Goal: Task Accomplishment & Management: Use online tool/utility

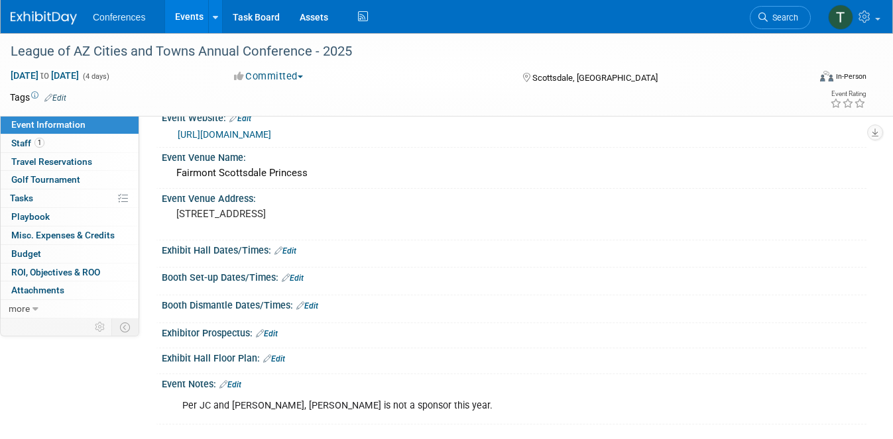
scroll to position [25, 0]
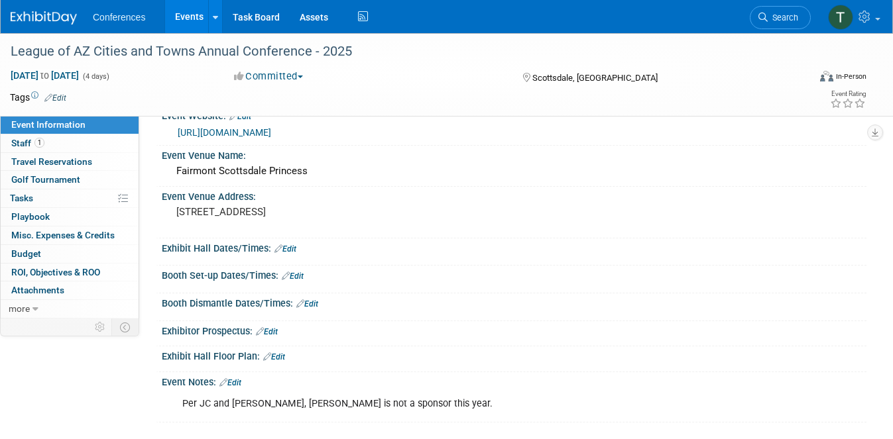
click at [109, 15] on span "Conferences" at bounding box center [119, 17] width 52 height 11
click at [40, 23] on img at bounding box center [44, 17] width 66 height 13
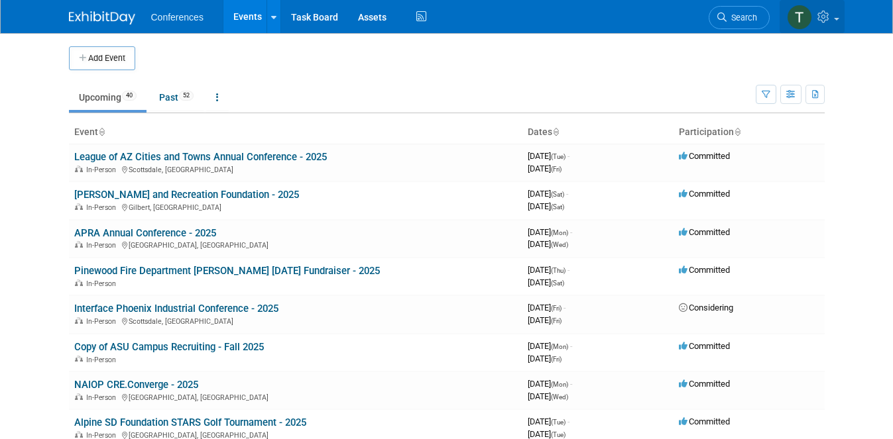
click at [815, 15] on link at bounding box center [811, 16] width 65 height 33
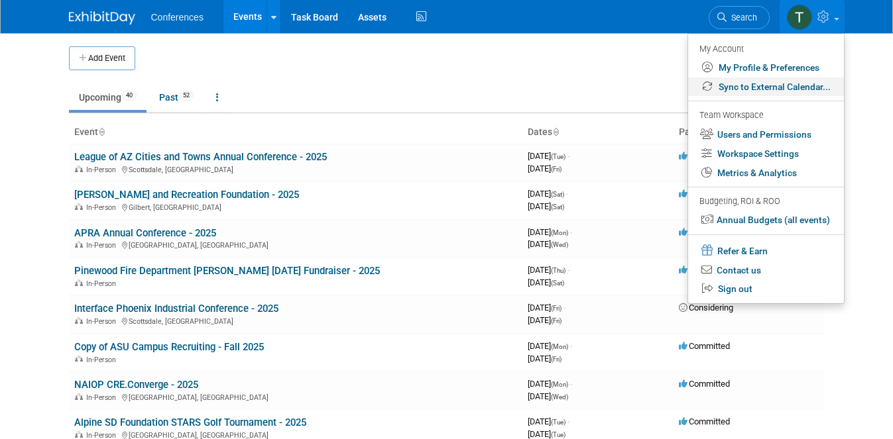
click at [750, 87] on link "Sync to External Calendar..." at bounding box center [766, 87] width 156 height 19
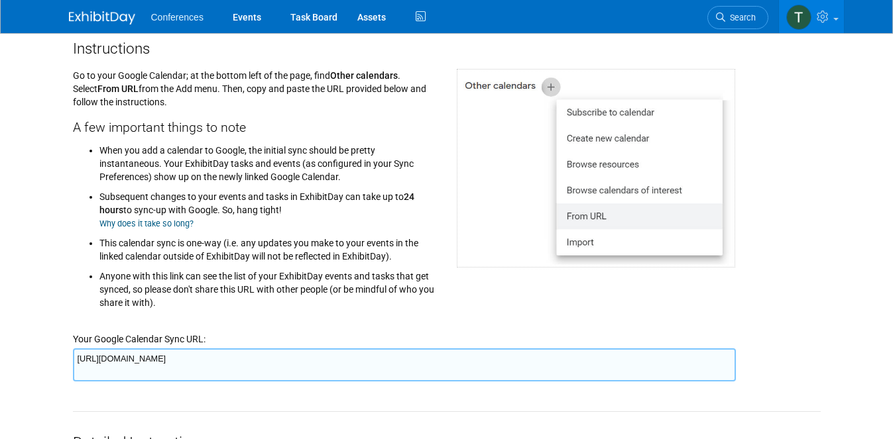
scroll to position [98, 0]
click at [209, 356] on textarea "https://www.exhibitday.com/Sync/iCal/?lt=g&uw=74918&k=b6f2291d-f6b9-4d0e-808d-2…" at bounding box center [404, 364] width 663 height 33
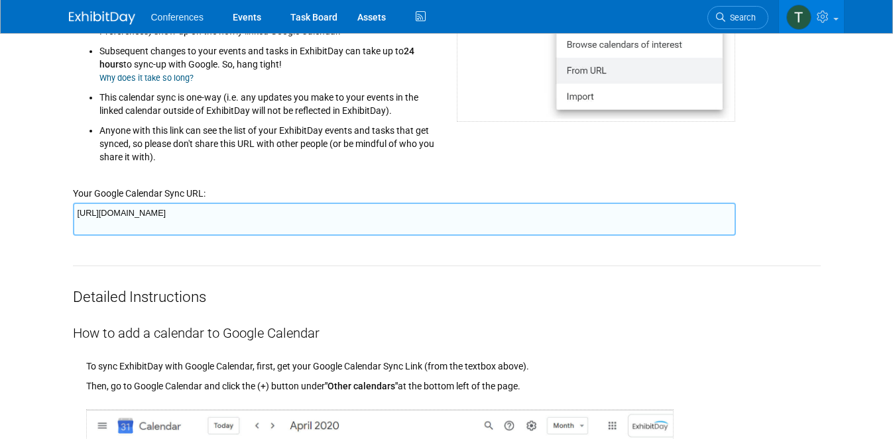
scroll to position [0, 0]
